Goal: Check status

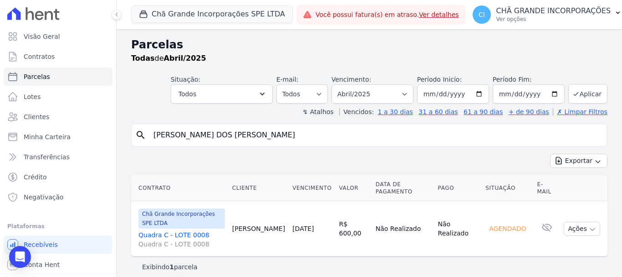
select select
click at [277, 135] on input "[PERSON_NAME] DOS [PERSON_NAME]" at bounding box center [376, 135] width 456 height 18
type input "[PERSON_NAME] [PERSON_NAME] [PERSON_NAME]"
select select
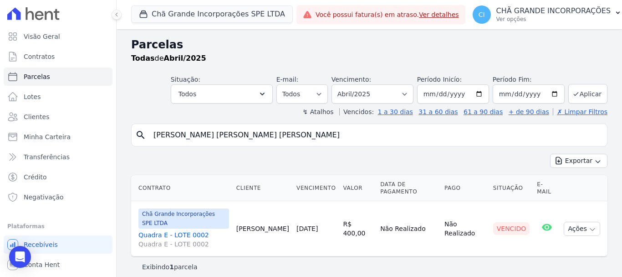
click at [275, 137] on input "[PERSON_NAME] [PERSON_NAME] [PERSON_NAME]" at bounding box center [376, 135] width 456 height 18
